Goal: Information Seeking & Learning: Find specific fact

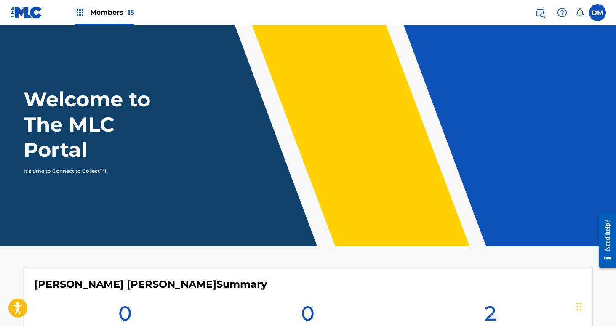
click at [537, 9] on img at bounding box center [540, 13] width 10 height 10
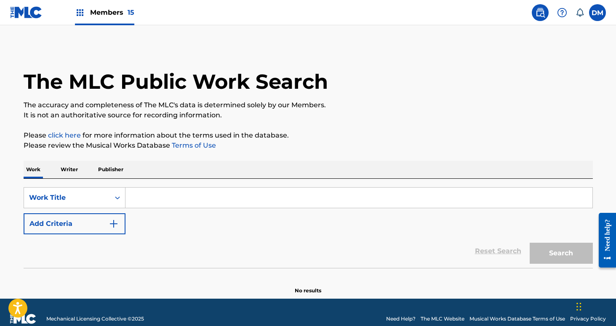
click at [65, 170] on p "Writer" at bounding box center [69, 170] width 22 height 18
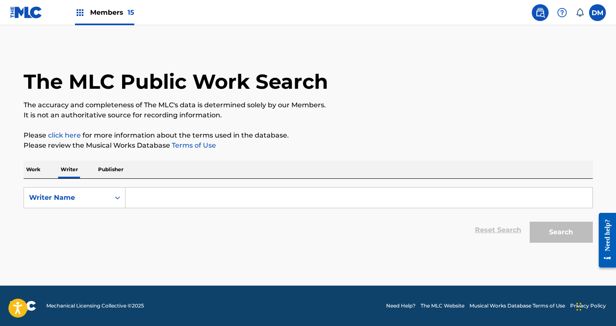
click at [150, 204] on input "Search Form" at bounding box center [358, 198] width 467 height 20
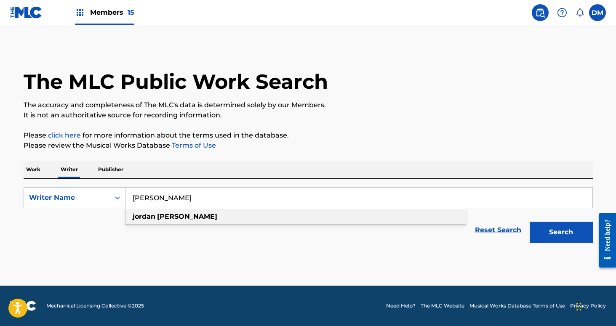
type input "[PERSON_NAME]"
click at [192, 217] on div "[PERSON_NAME]" at bounding box center [295, 216] width 340 height 15
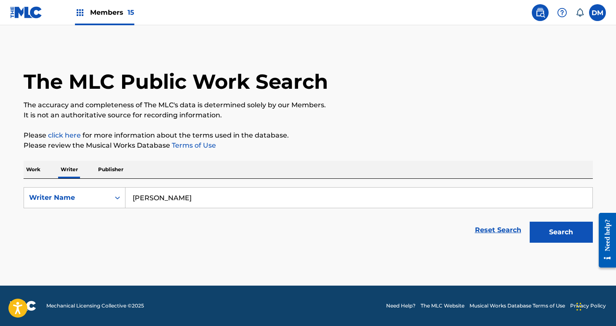
click at [573, 235] on button "Search" at bounding box center [560, 232] width 63 height 21
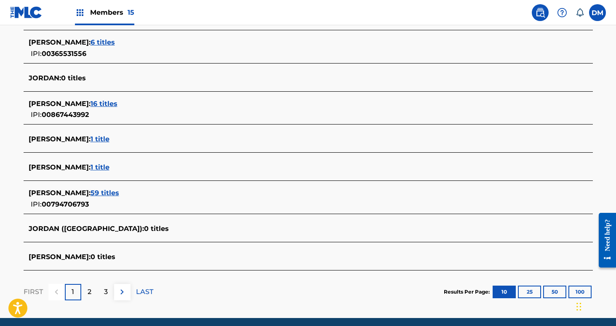
scroll to position [298, 0]
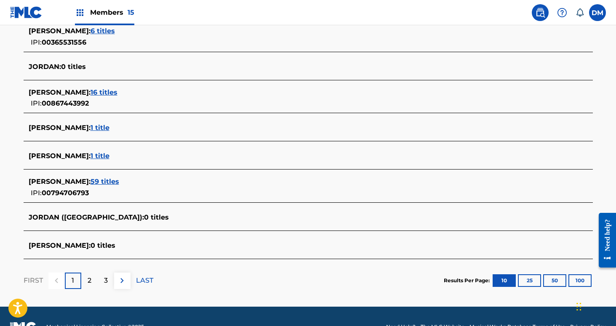
click at [107, 182] on span "59 titles" at bounding box center [104, 182] width 29 height 8
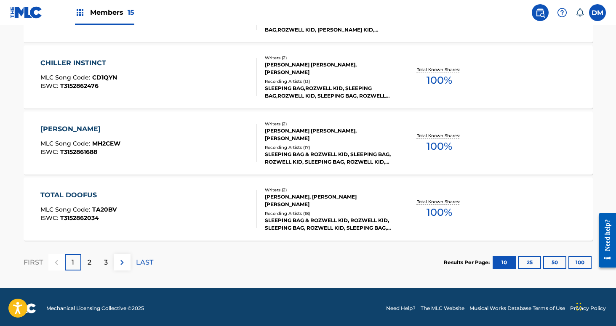
scroll to position [704, 0]
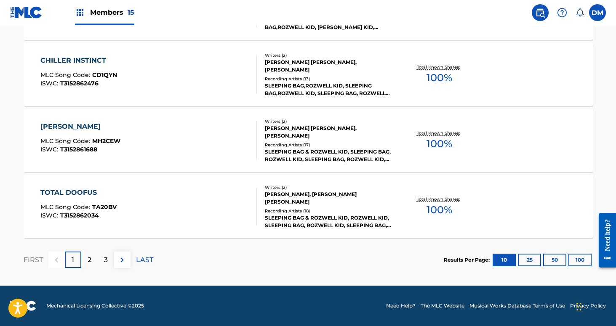
click at [578, 262] on button "100" at bounding box center [579, 260] width 23 height 13
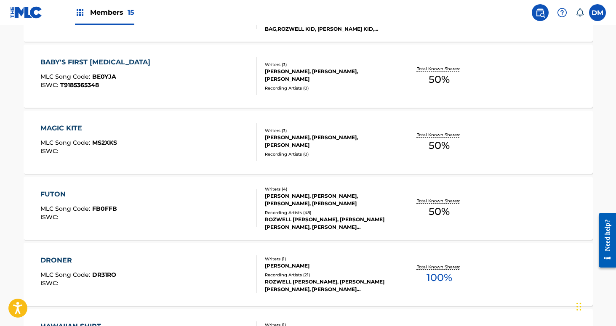
scroll to position [1015, 0]
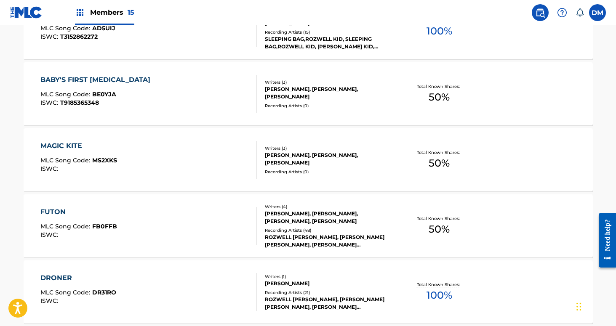
click at [343, 101] on div "Writers ( 3 ) [PERSON_NAME], [PERSON_NAME], [PERSON_NAME] Recording Artists ( 0…" at bounding box center [324, 94] width 135 height 30
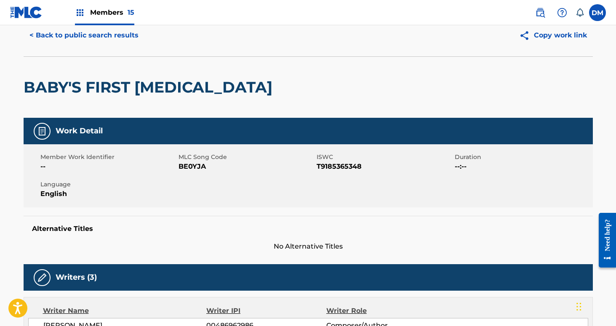
scroll to position [31, 0]
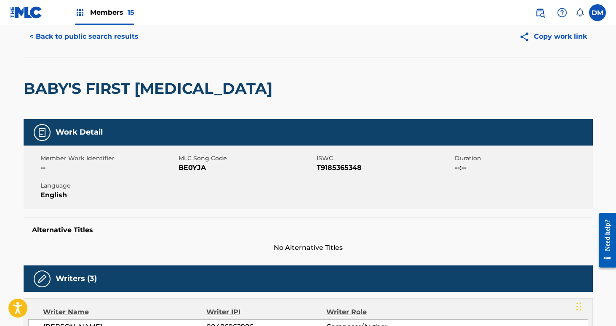
click at [552, 38] on button "Copy work link" at bounding box center [553, 36] width 80 height 21
click at [101, 32] on button "< Back to public search results" at bounding box center [84, 36] width 121 height 21
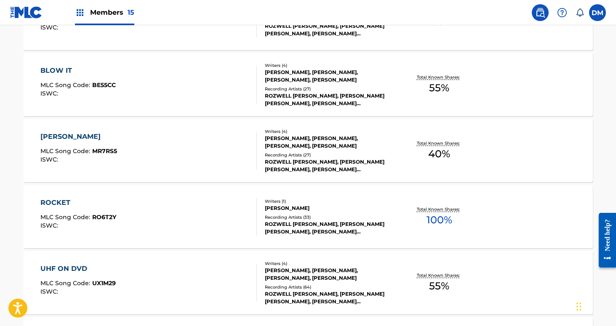
scroll to position [2479, 0]
